Goal: Find specific page/section: Find specific page/section

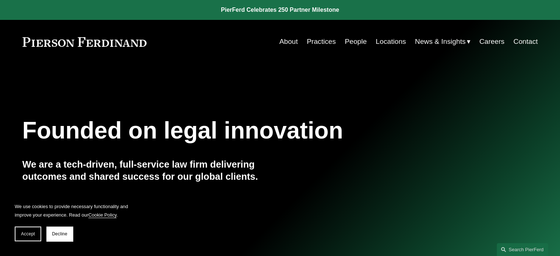
click at [348, 42] on link "People" at bounding box center [356, 42] width 22 height 14
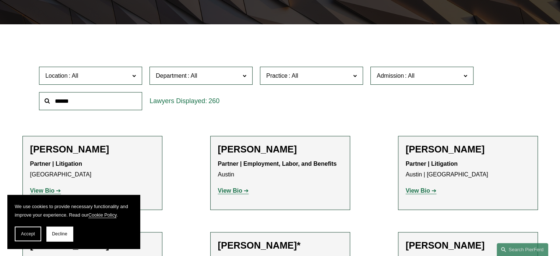
scroll to position [221, 0]
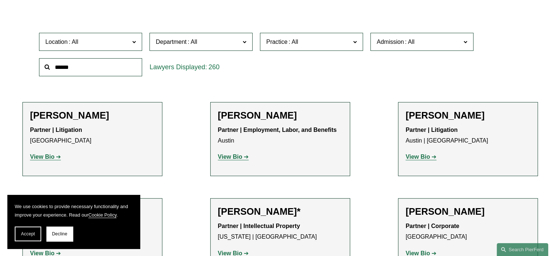
click at [128, 46] on span "Location" at bounding box center [87, 42] width 84 height 10
click at [347, 69] on div "Location All [GEOGRAPHIC_DATA] [GEOGRAPHIC_DATA] [GEOGRAPHIC_DATA] [GEOGRAPHIC_…" at bounding box center [279, 54] width 489 height 50
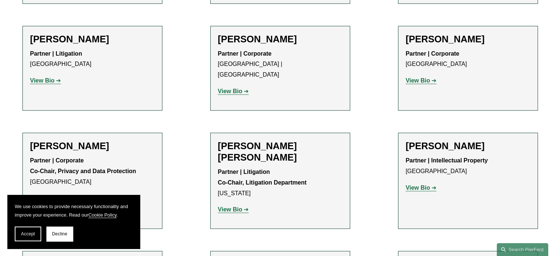
scroll to position [920, 0]
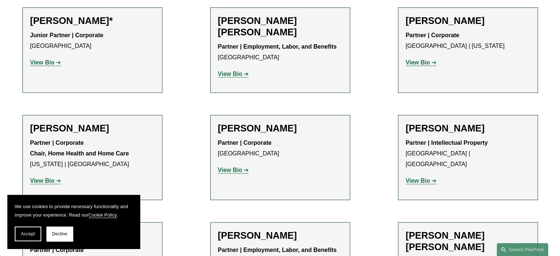
scroll to position [4932, 0]
